Goal: Transaction & Acquisition: Book appointment/travel/reservation

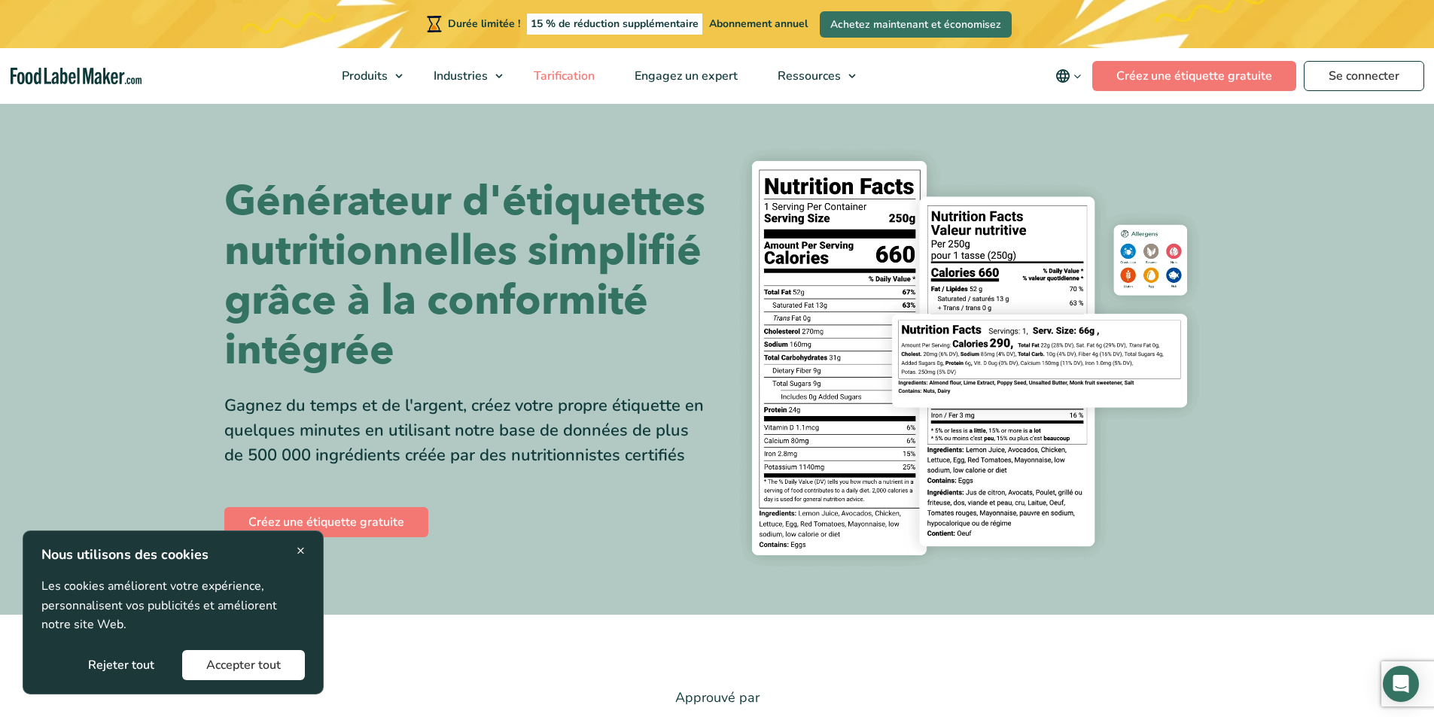
click at [583, 81] on font "Tarification" at bounding box center [564, 76] width 61 height 17
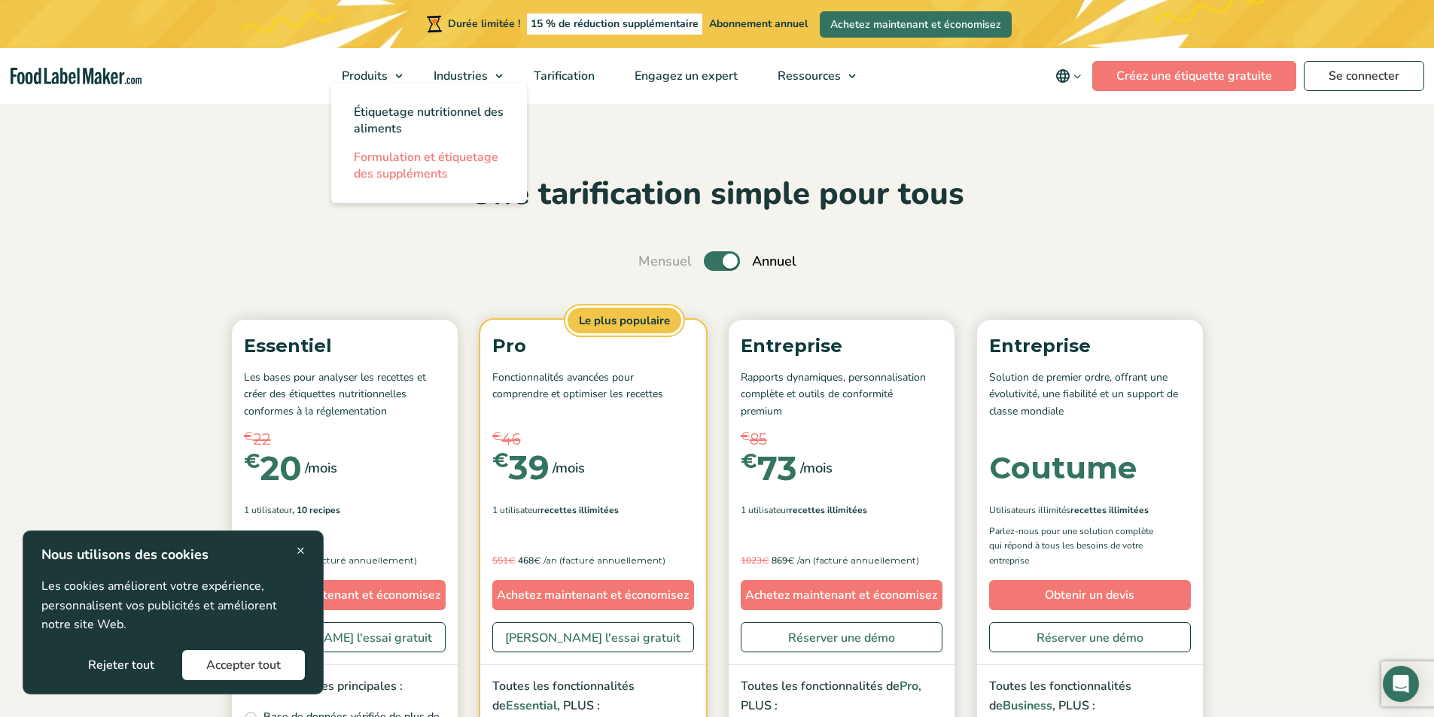
click at [383, 175] on font "Formulation et étiquetage des suppléments" at bounding box center [426, 165] width 145 height 33
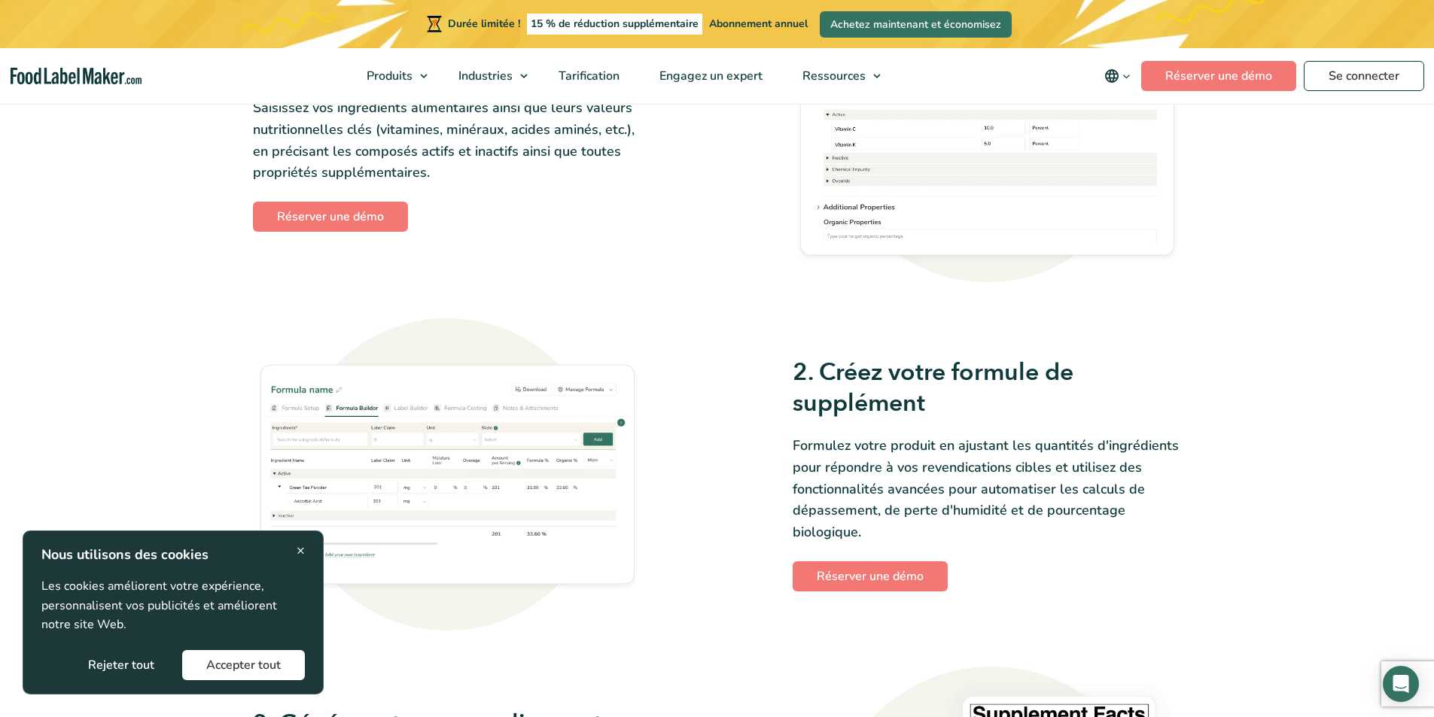
scroll to position [979, 0]
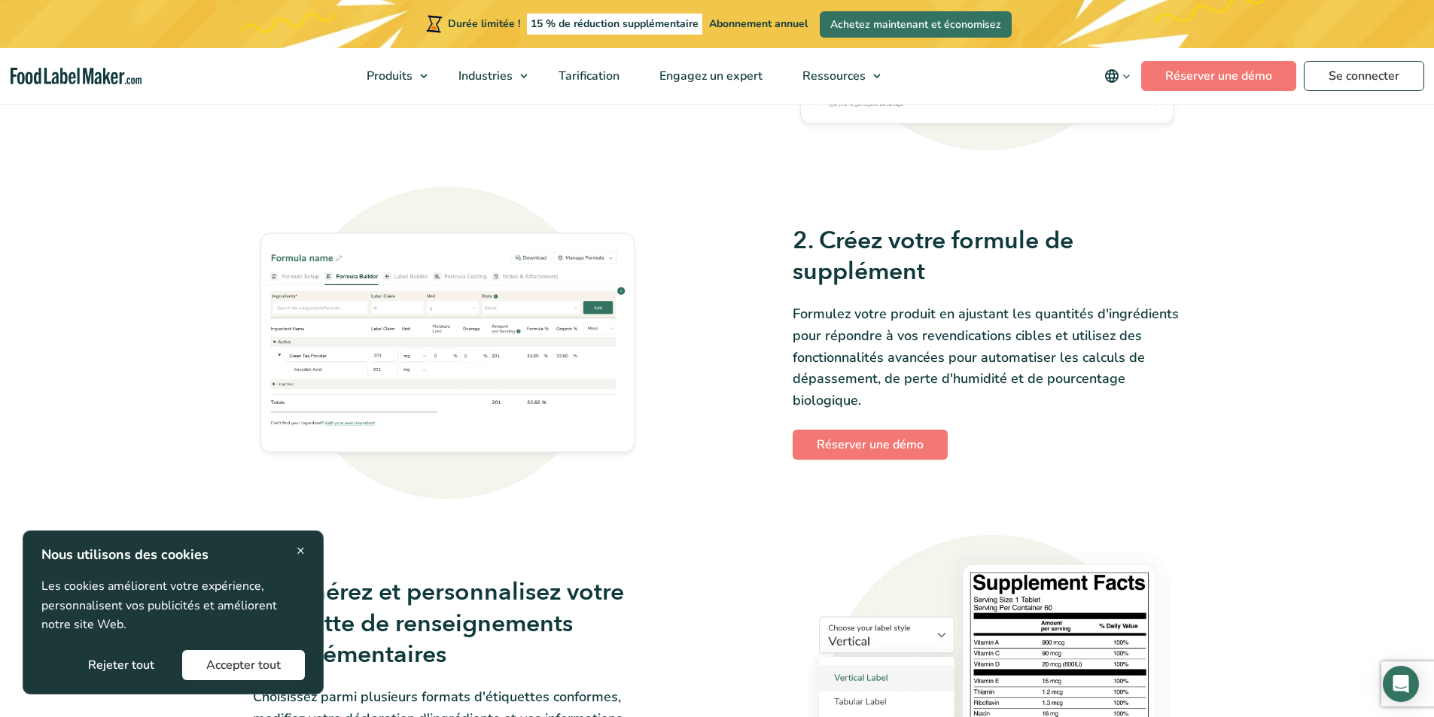
click at [458, 316] on img at bounding box center [447, 343] width 389 height 312
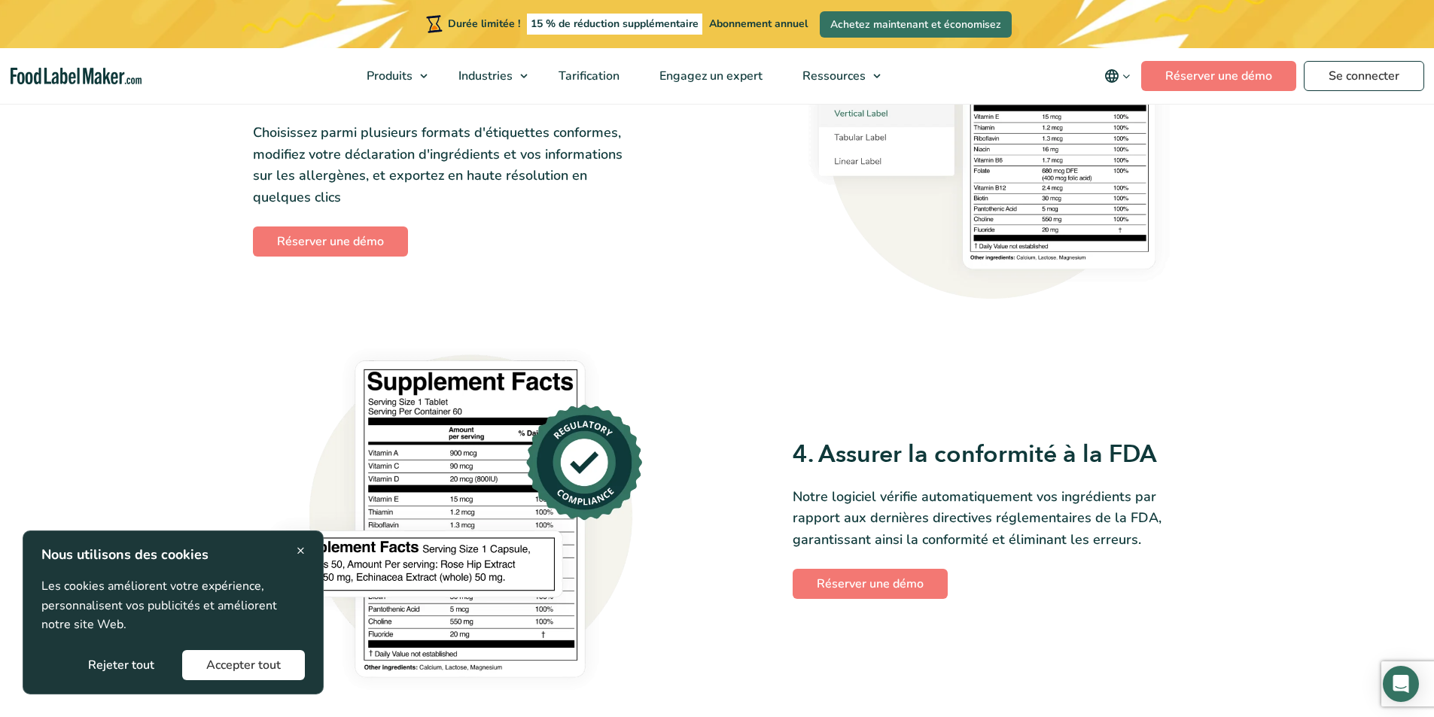
scroll to position [1317, 0]
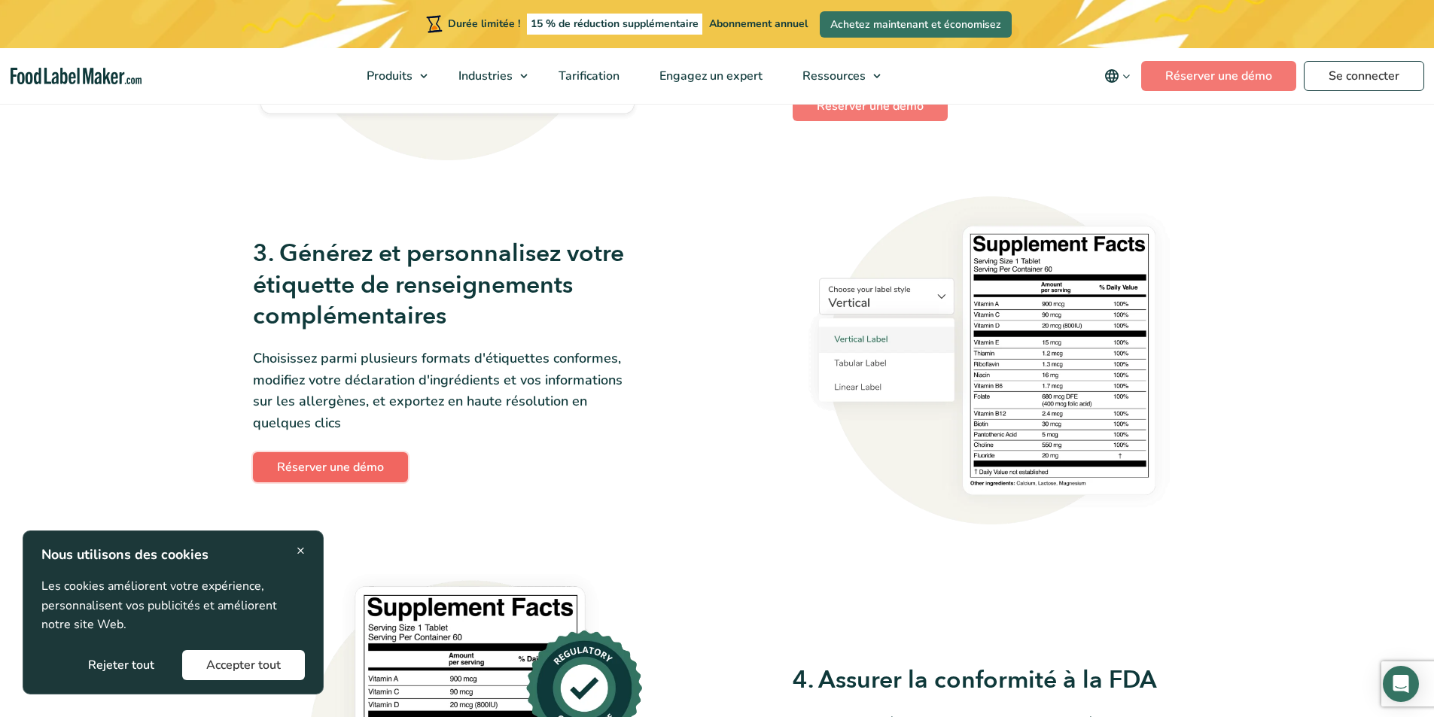
click at [303, 463] on font "Réserver une démo" at bounding box center [330, 467] width 107 height 17
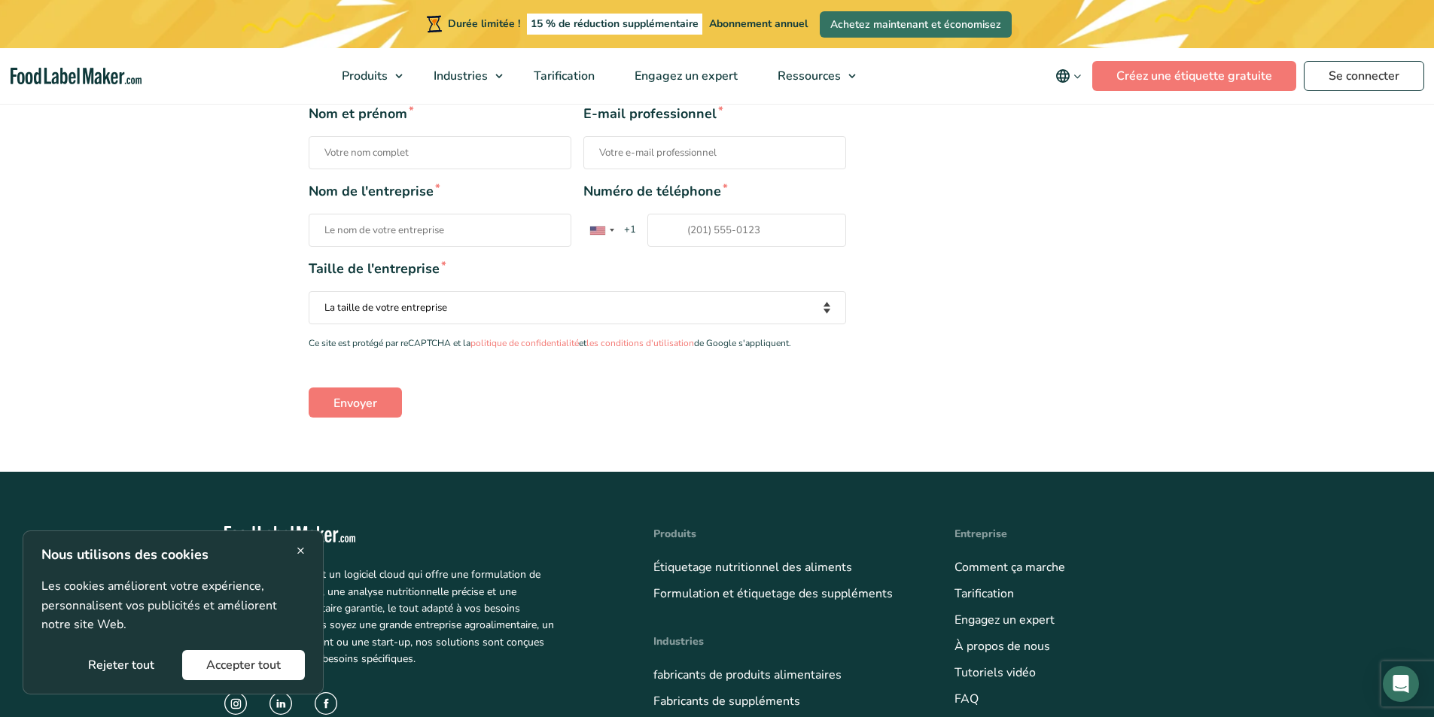
scroll to position [414, 0]
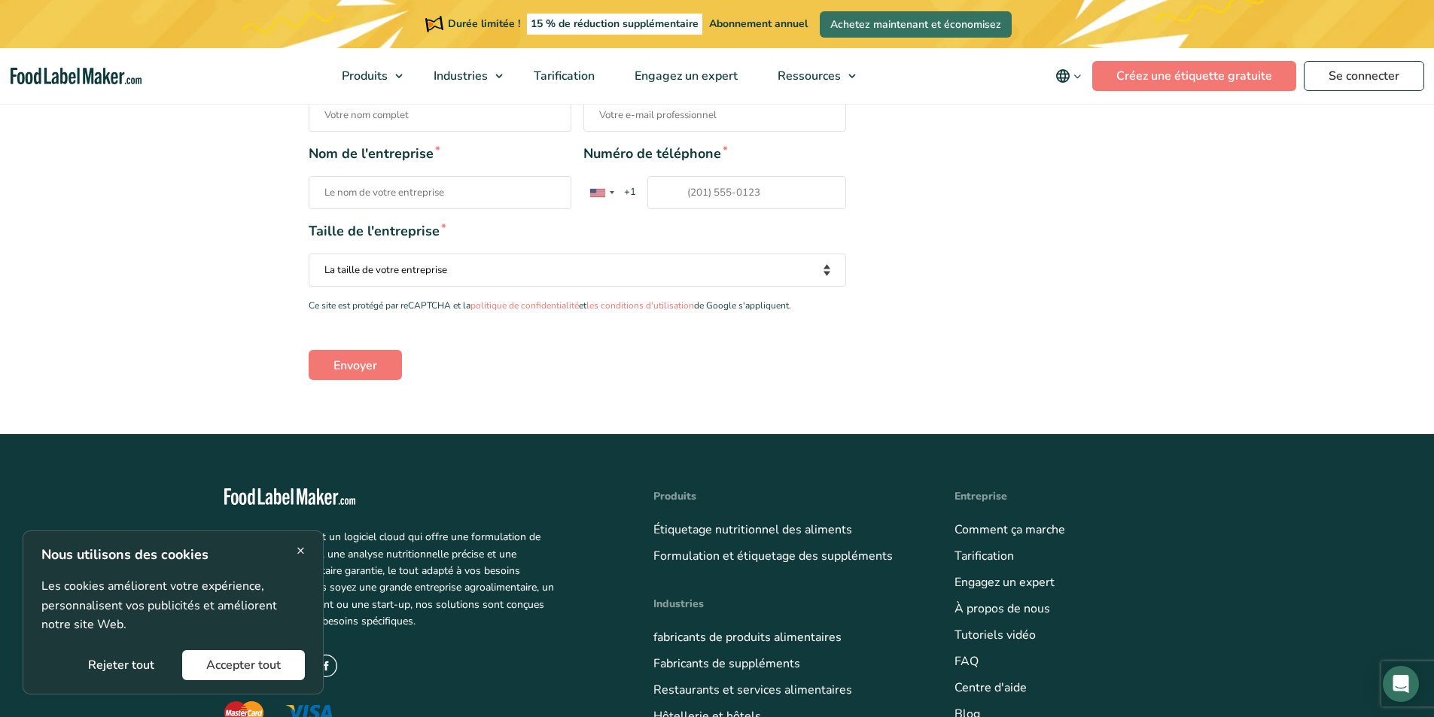
click at [258, 670] on font "Accepter tout" at bounding box center [243, 665] width 75 height 17
